Goal: Information Seeking & Learning: Check status

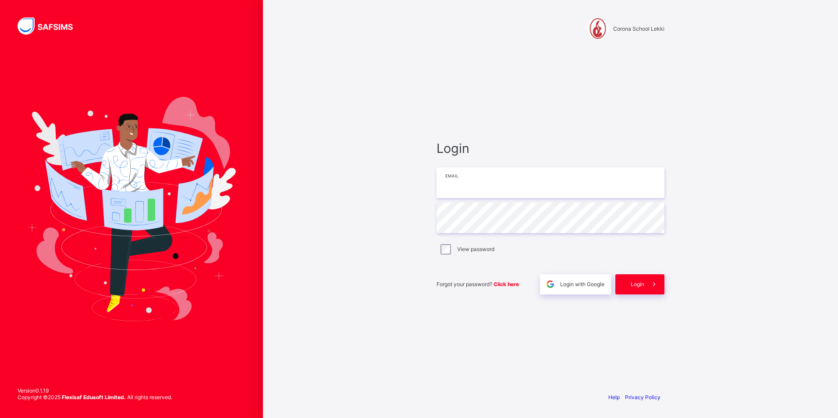
click at [482, 182] on input "email" at bounding box center [551, 182] width 228 height 31
type input "**********"
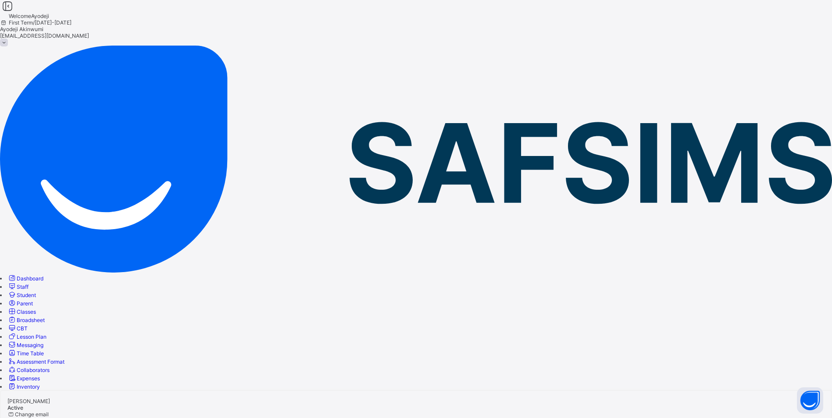
click at [43, 275] on span "Dashboard" at bounding box center [30, 278] width 27 height 7
click at [56, 404] on span "Performance Analytics" at bounding box center [28, 407] width 56 height 7
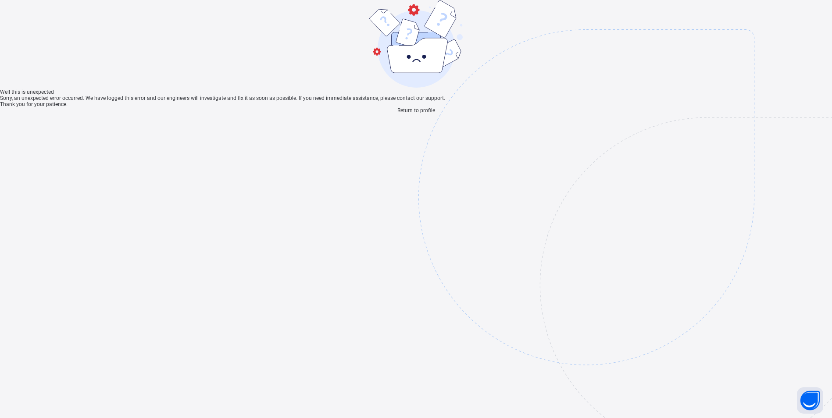
click at [417, 114] on span "Return to profile" at bounding box center [416, 110] width 38 height 6
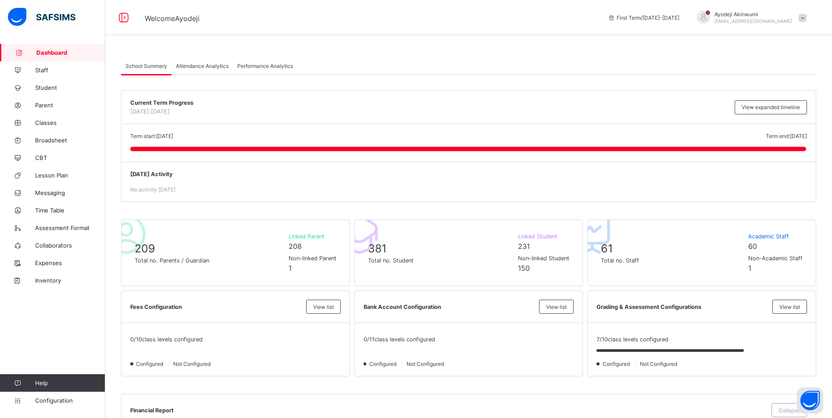
click at [214, 66] on span "Attendance Analytics" at bounding box center [202, 66] width 53 height 7
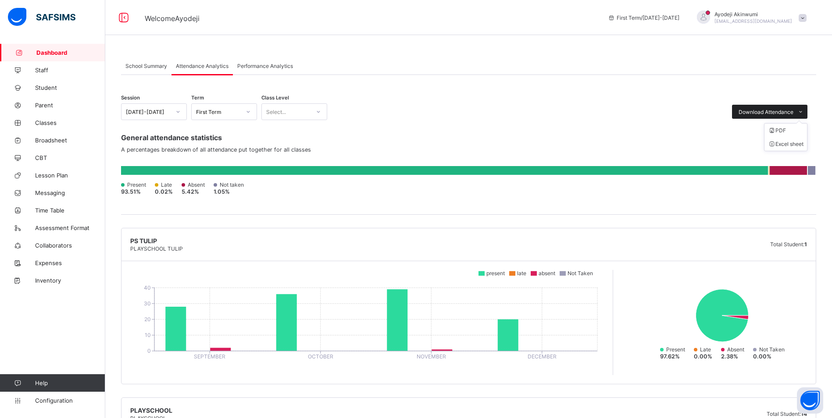
click at [795, 107] on div "Download Attendance" at bounding box center [769, 112] width 75 height 14
click at [790, 143] on li "Excel sheet" at bounding box center [785, 144] width 43 height 14
click at [249, 113] on icon at bounding box center [248, 111] width 5 height 9
click at [223, 146] on div "Second Term" at bounding box center [224, 145] width 65 height 14
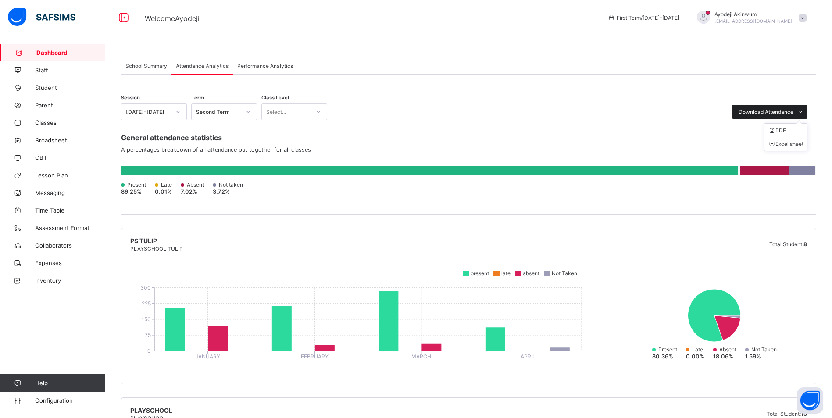
click at [802, 109] on span at bounding box center [800, 112] width 14 height 14
click at [790, 142] on li "Excel sheet" at bounding box center [785, 144] width 43 height 14
click at [217, 112] on div "Second Term" at bounding box center [218, 112] width 45 height 7
click at [212, 129] on div "Third Term" at bounding box center [224, 131] width 65 height 14
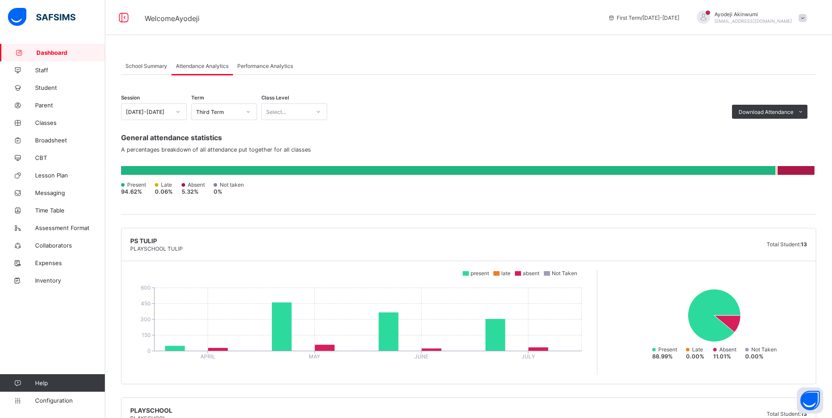
drag, startPoint x: 664, startPoint y: 132, endPoint x: 768, endPoint y: 134, distance: 104.4
click at [665, 132] on div "General attendance statistics A percentages breakdown of all attendance put tog…" at bounding box center [468, 167] width 695 height 95
click at [807, 110] on span at bounding box center [800, 112] width 14 height 14
click at [789, 144] on li "Excel sheet" at bounding box center [785, 144] width 43 height 14
